Goal: Information Seeking & Learning: Learn about a topic

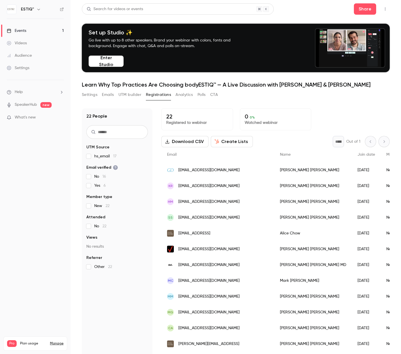
click at [32, 32] on link "Events 1" at bounding box center [35, 31] width 71 height 12
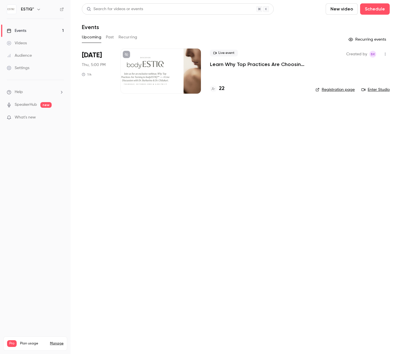
click at [215, 83] on div "Live event Learn Why Top Practices Are Choosing bodyESTIQ™ — A Live Discussion …" at bounding box center [258, 71] width 96 height 45
click at [223, 88] on h4 "22" at bounding box center [222, 89] width 6 height 8
